Goal: Task Accomplishment & Management: Use online tool/utility

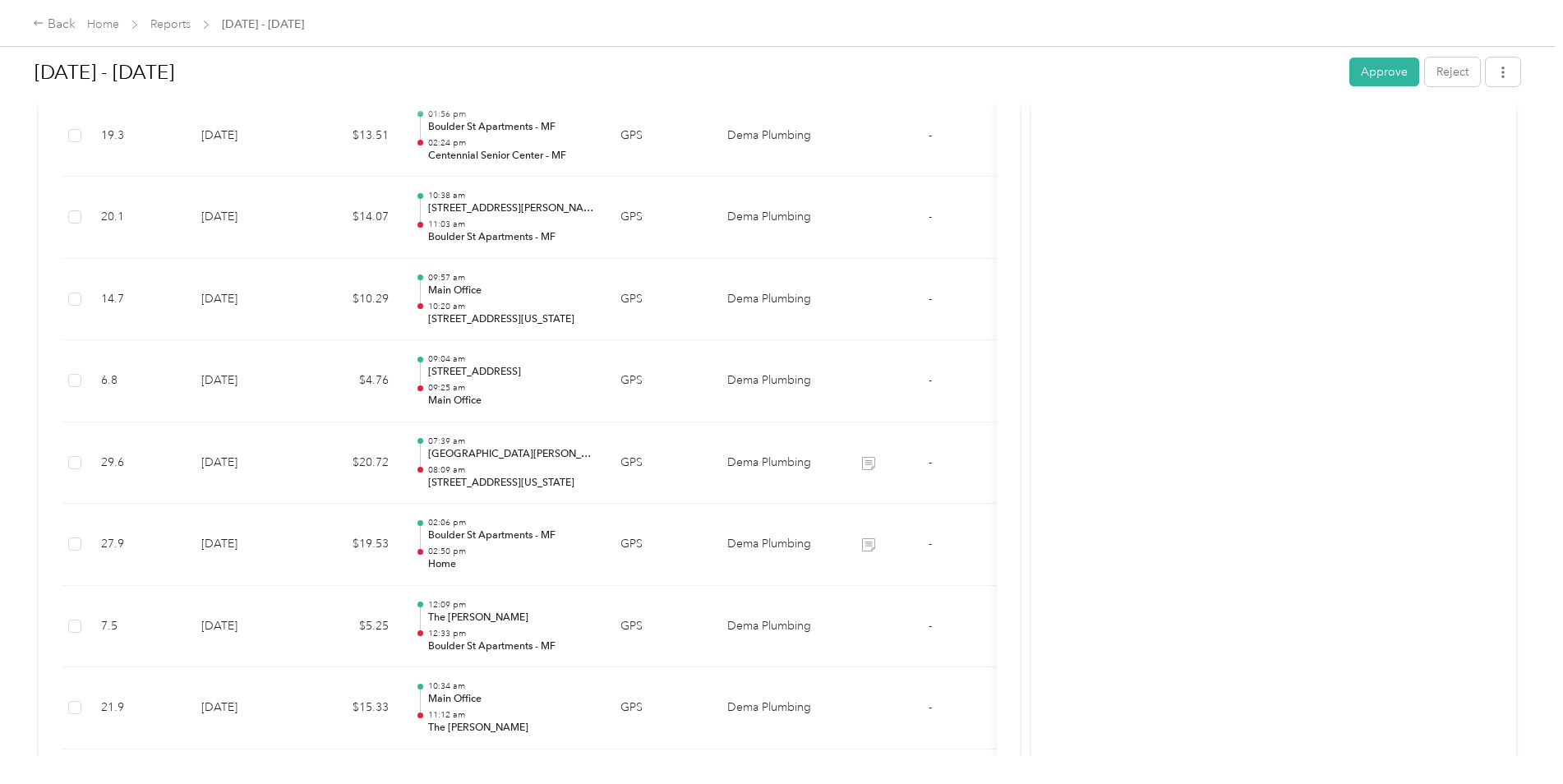
scroll to position [3450, 0]
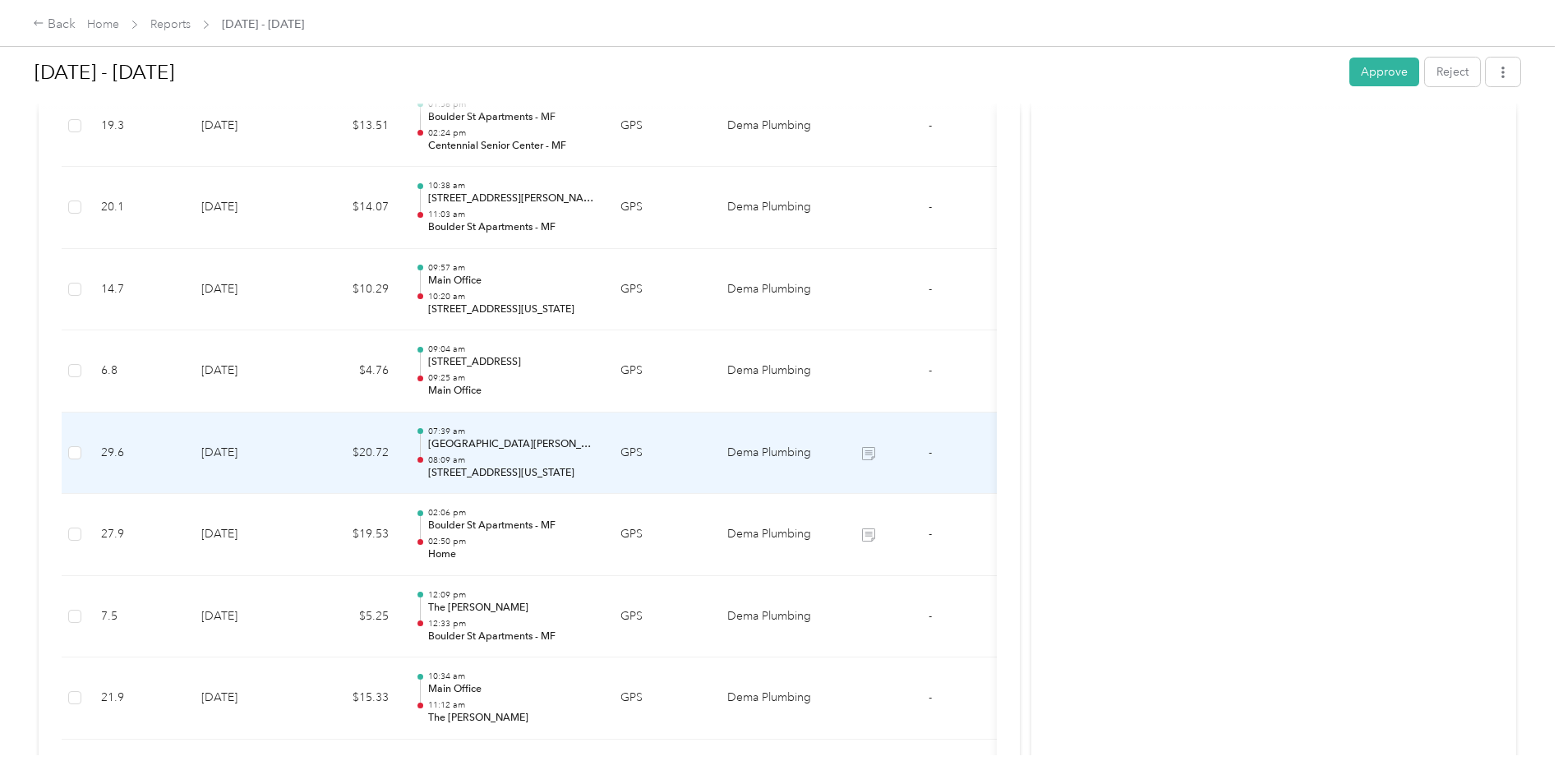
click at [503, 457] on p "08:09 am" at bounding box center [511, 460] width 166 height 12
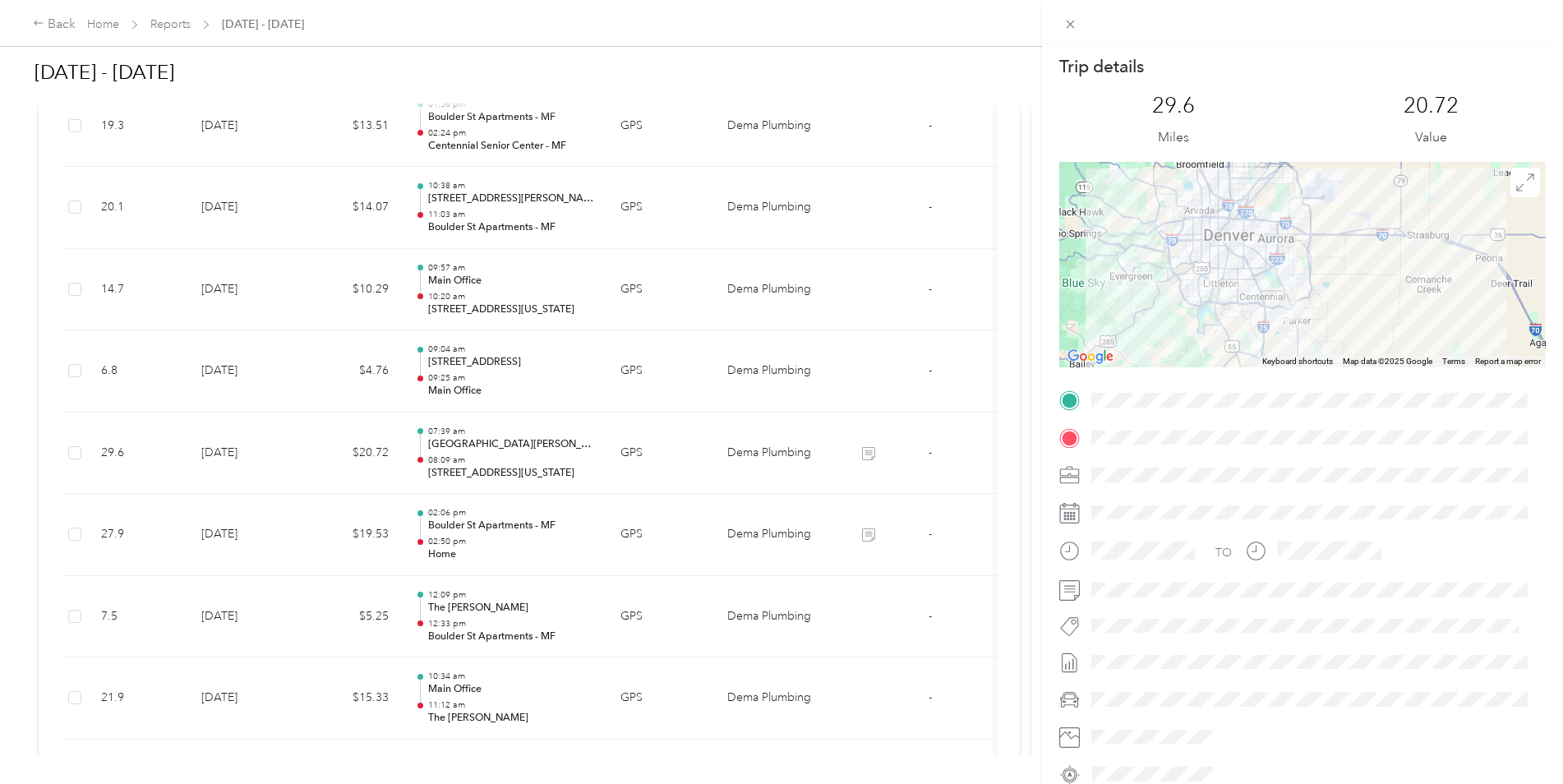
click at [1282, 239] on div at bounding box center [1302, 265] width 486 height 206
click at [1304, 236] on div at bounding box center [1302, 265] width 486 height 206
click at [1517, 190] on icon at bounding box center [1525, 181] width 17 height 16
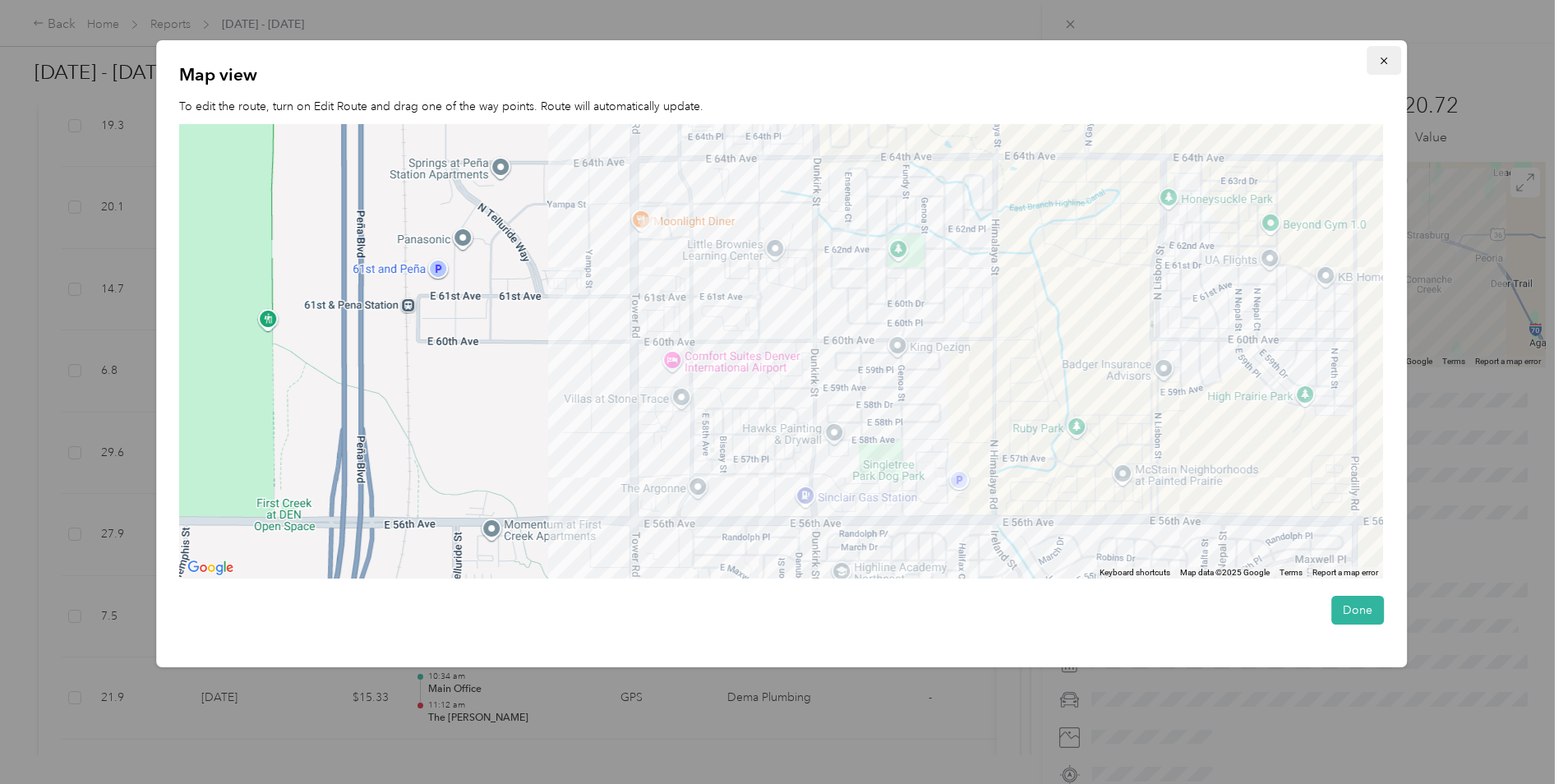
click at [1387, 63] on icon "button" at bounding box center [1383, 60] width 7 height 7
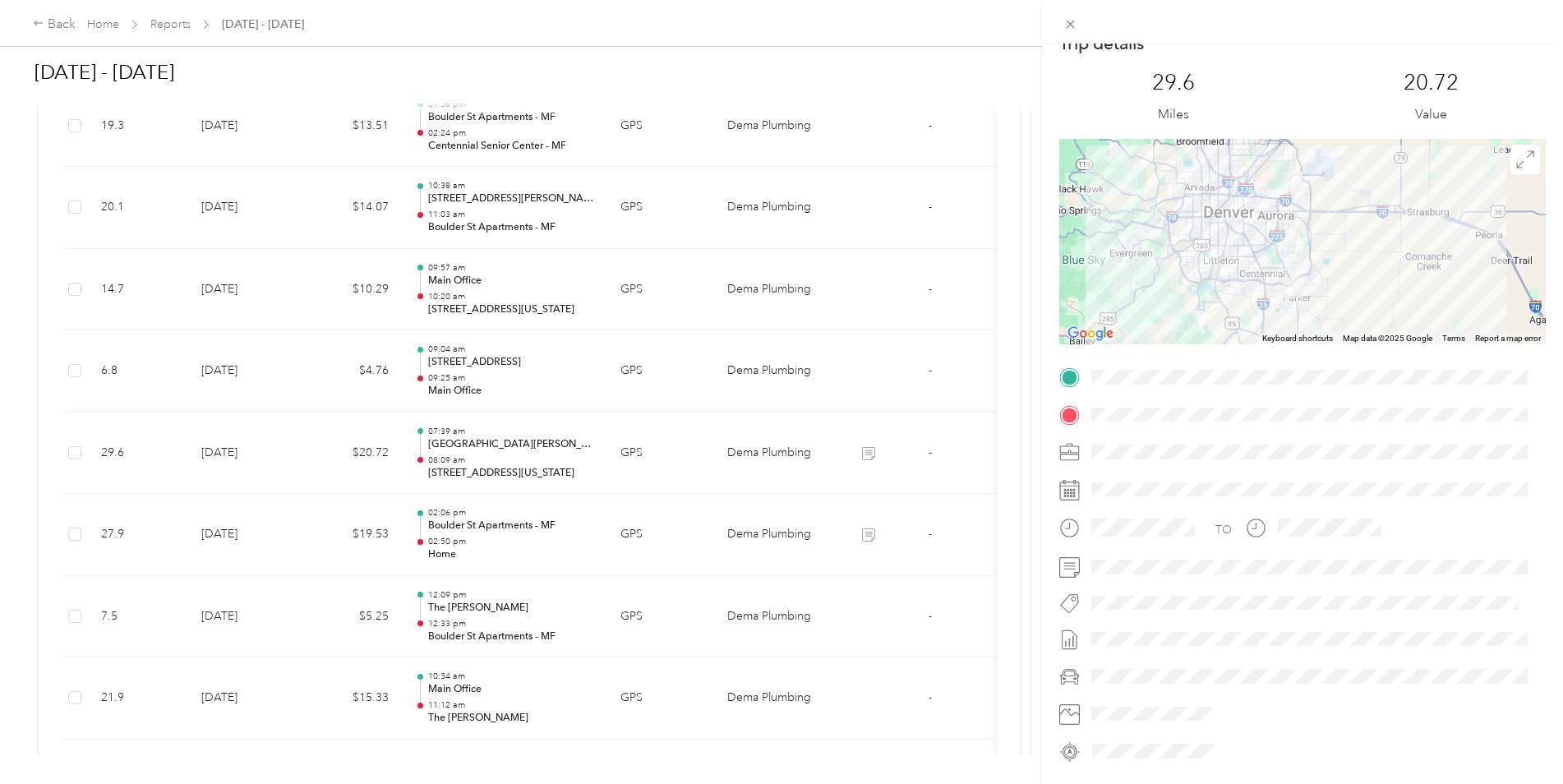
scroll to position [0, 0]
